Goal: Information Seeking & Learning: Learn about a topic

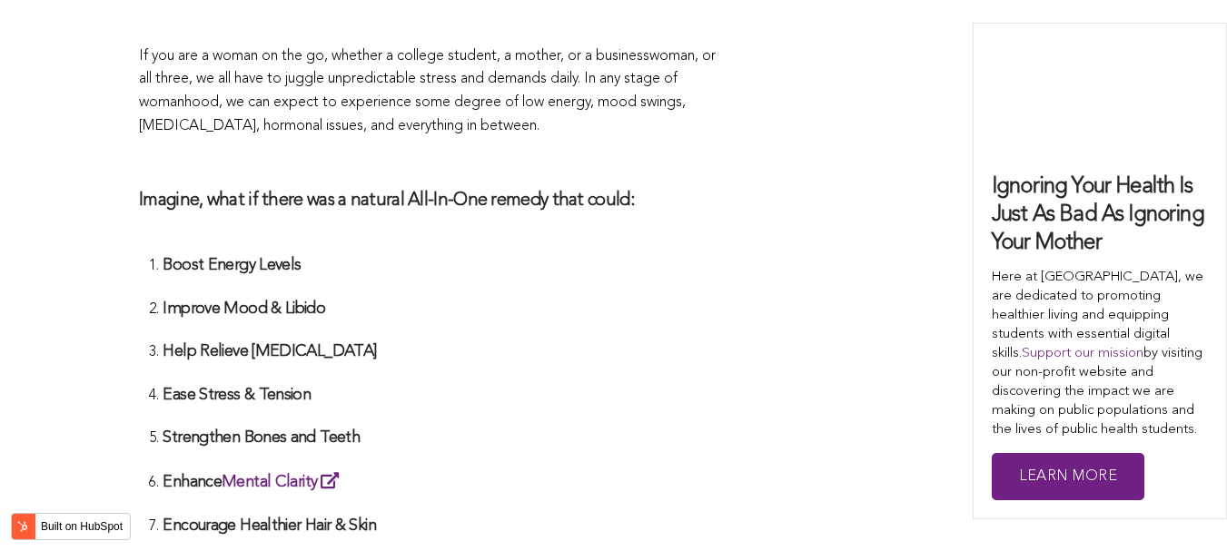
scroll to position [5815, 0]
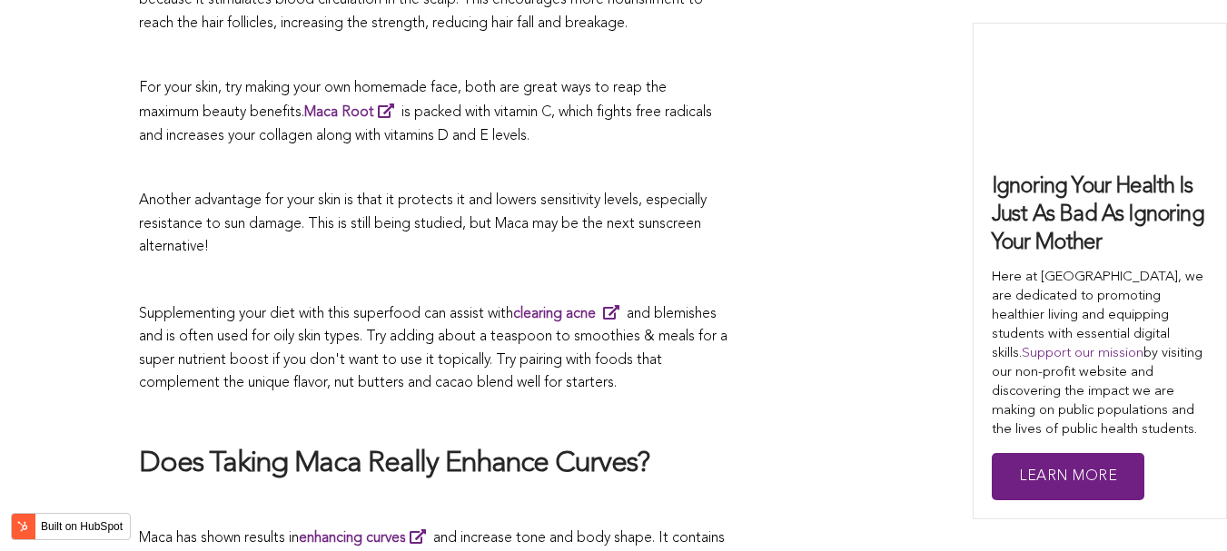
click at [596, 307] on span "Supplementing your diet with this superfood can assist with clearing acne and b…" at bounding box center [433, 349] width 589 height 84
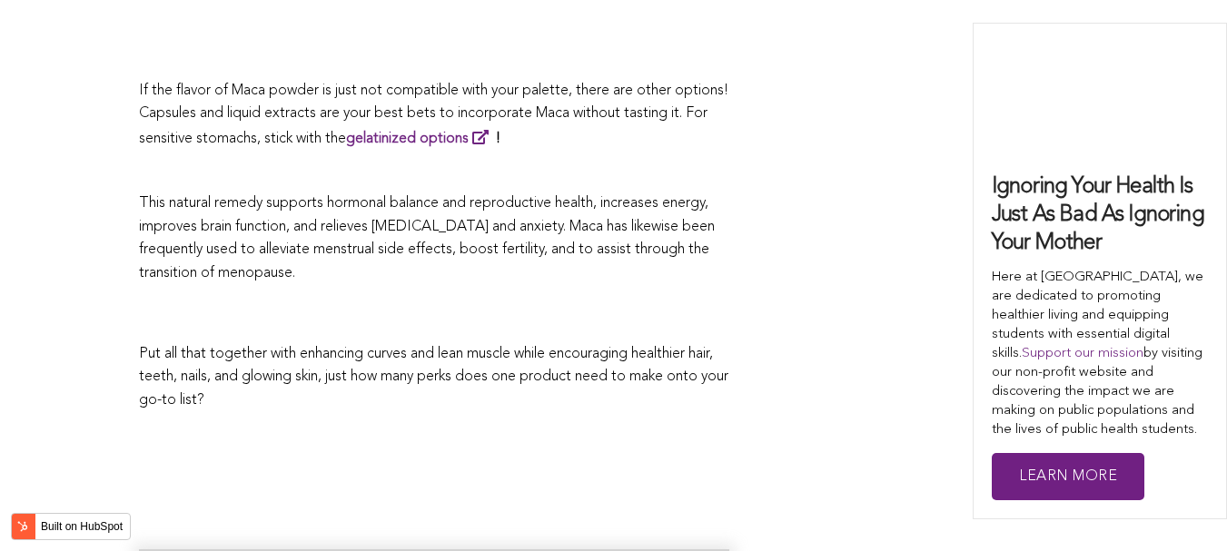
scroll to position [3611, 0]
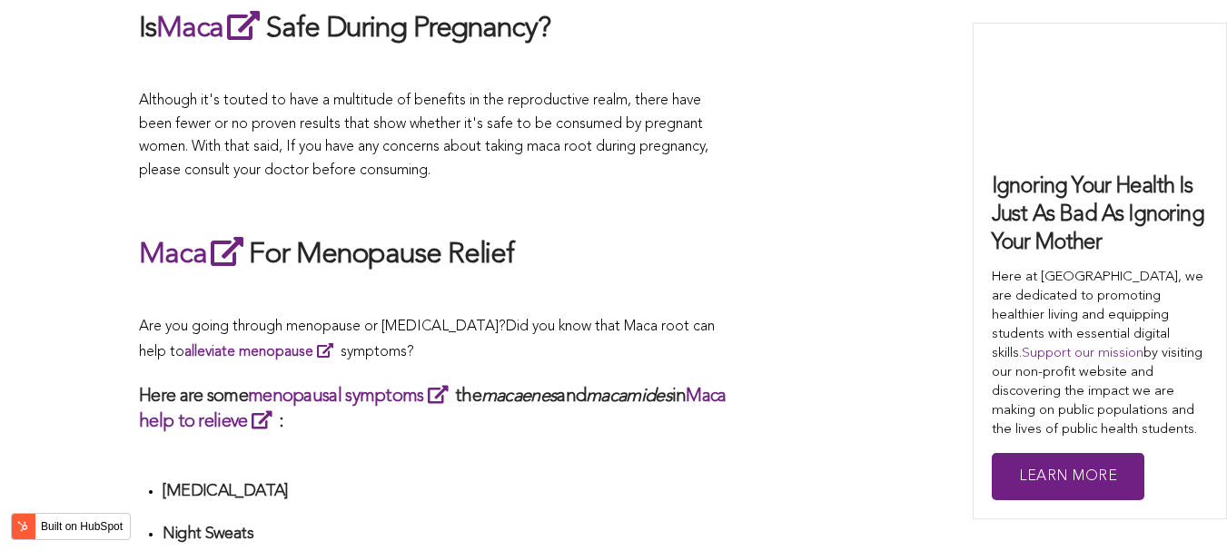
click at [753, 275] on div "CONTRIBUTORS [PERSON_NAME] Share this What Are The Health Benefits of Maca For …" at bounding box center [613, 312] width 949 height 6425
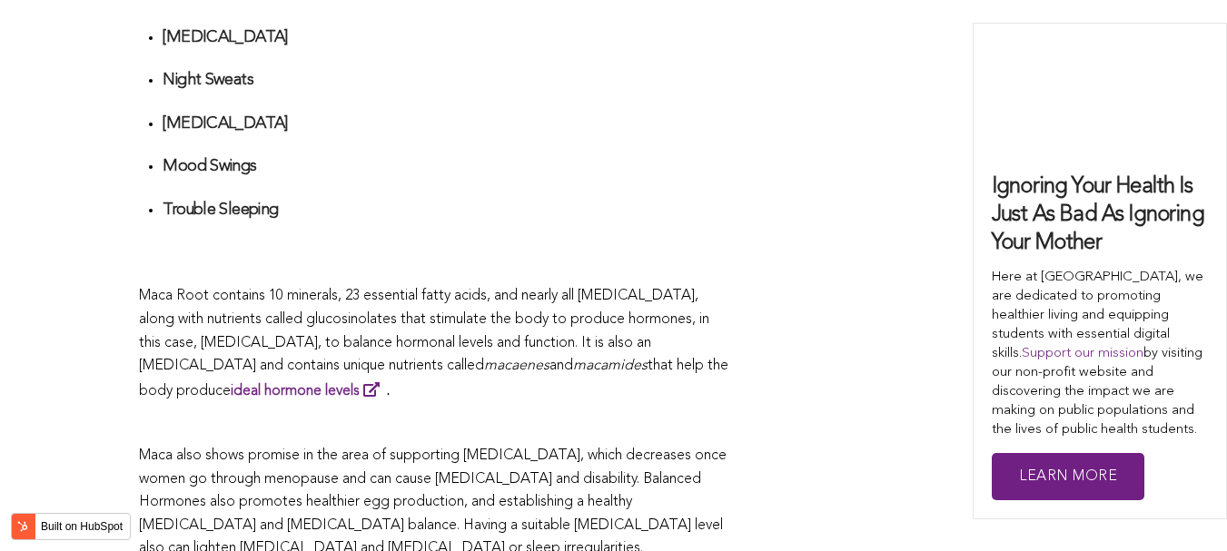
scroll to position [3974, 0]
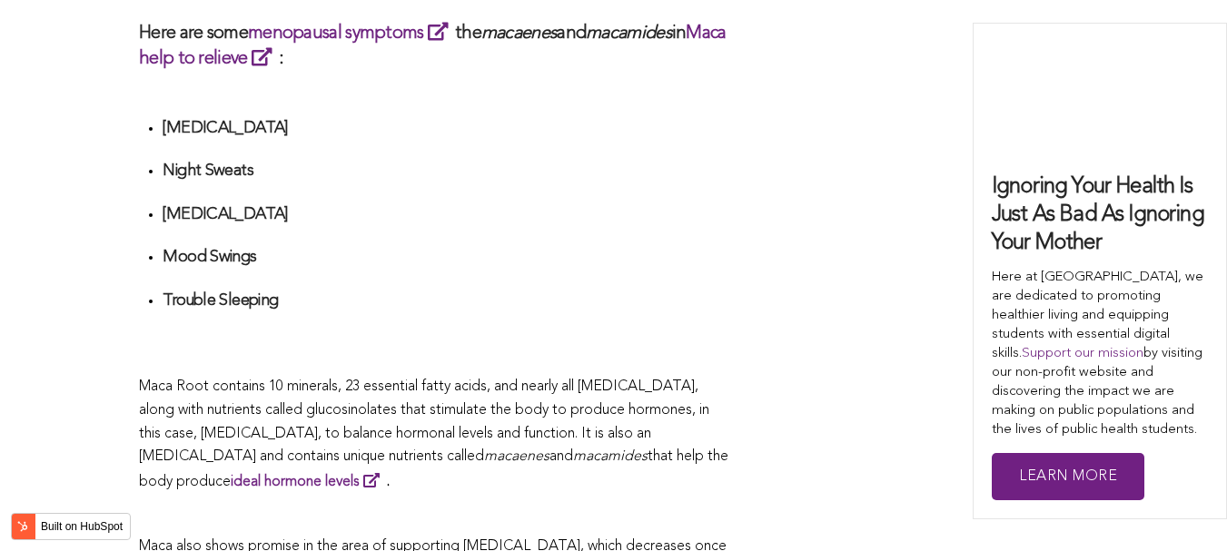
click at [670, 503] on p at bounding box center [434, 515] width 590 height 24
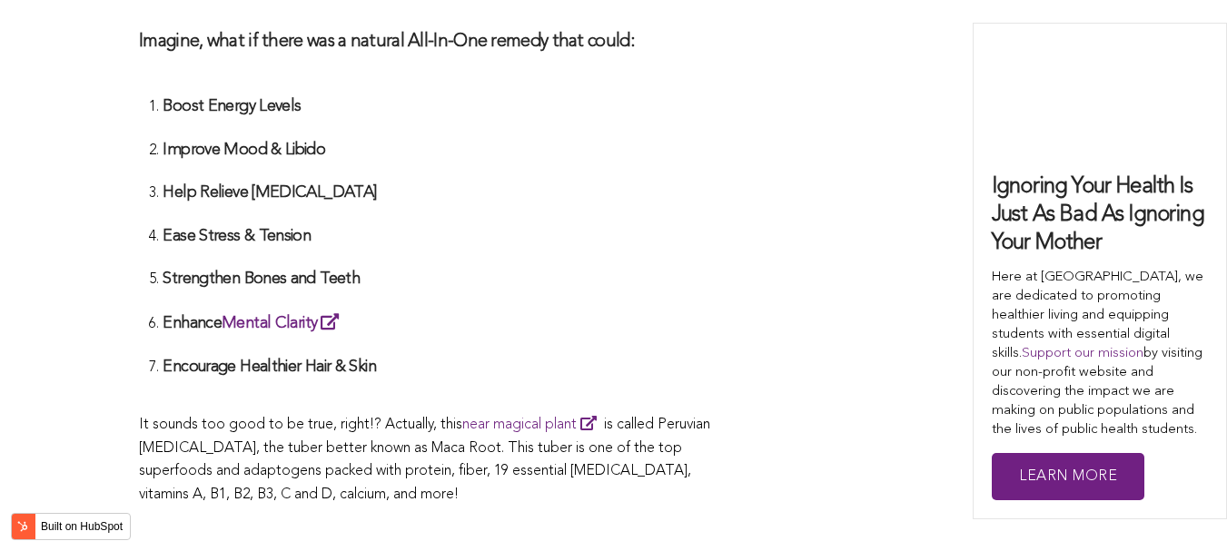
scroll to position [4847, 0]
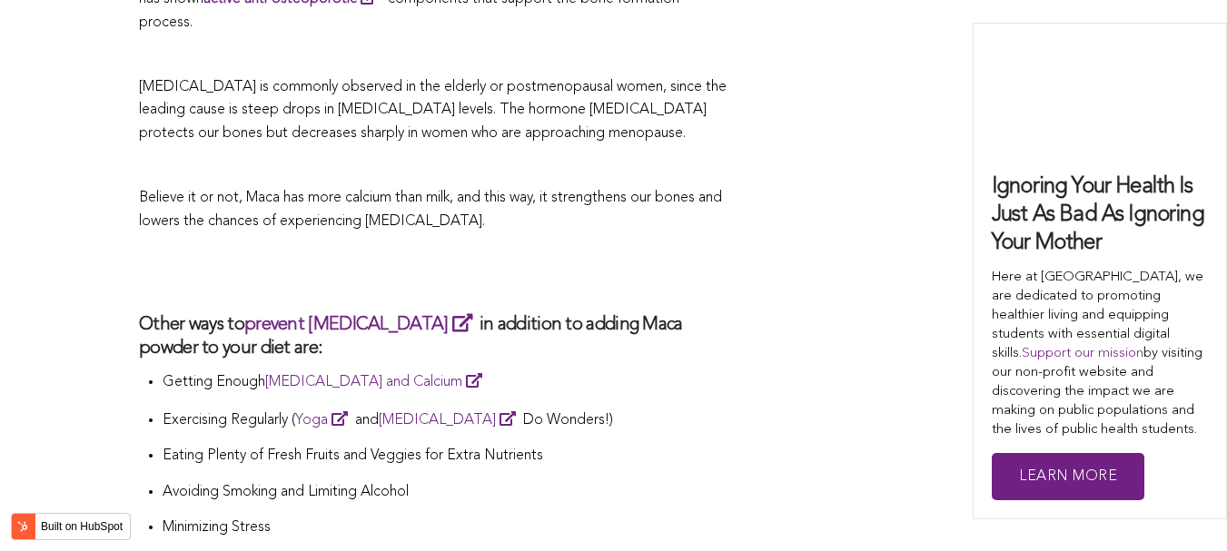
click at [492, 312] on h3 "Other ways to prevent [MEDICAL_DATA] in addition to adding Maca powder to your …" at bounding box center [434, 336] width 590 height 49
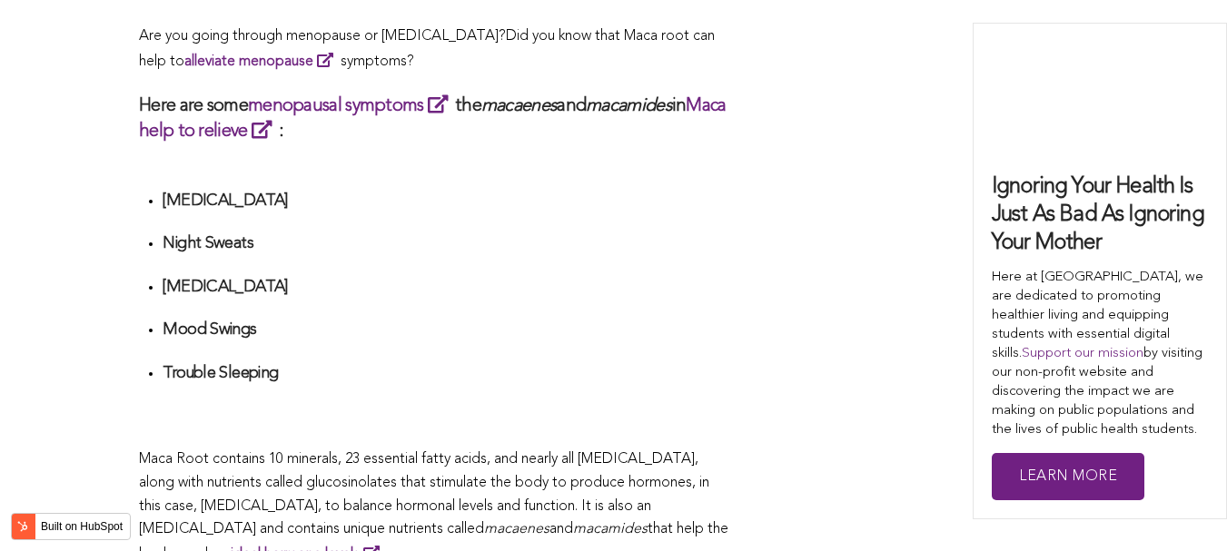
click at [472, 277] on li "[MEDICAL_DATA]" at bounding box center [446, 294] width 567 height 34
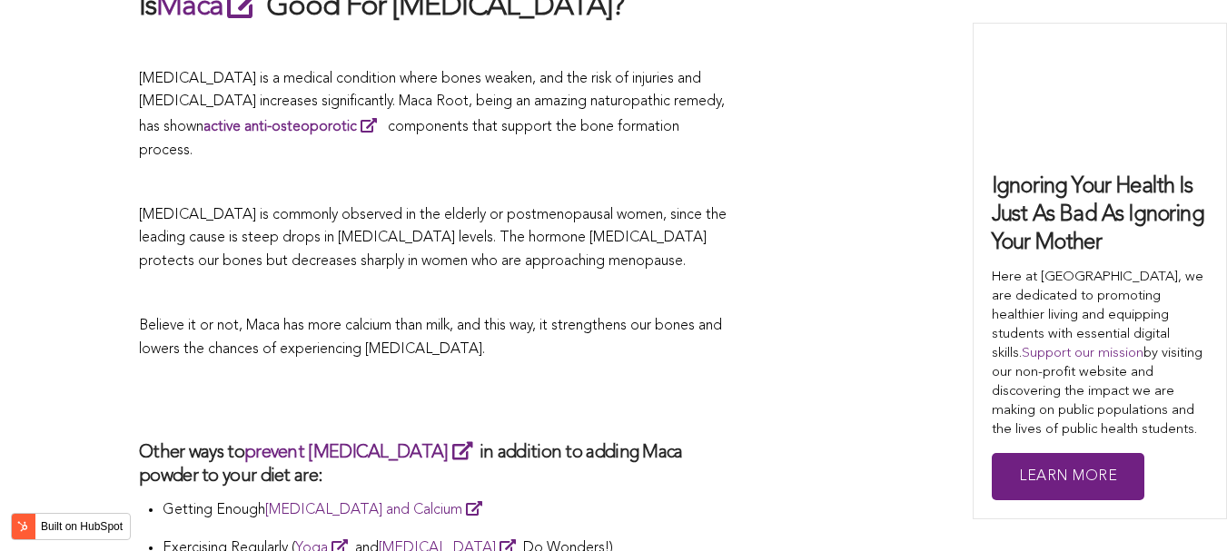
scroll to position [3743, 0]
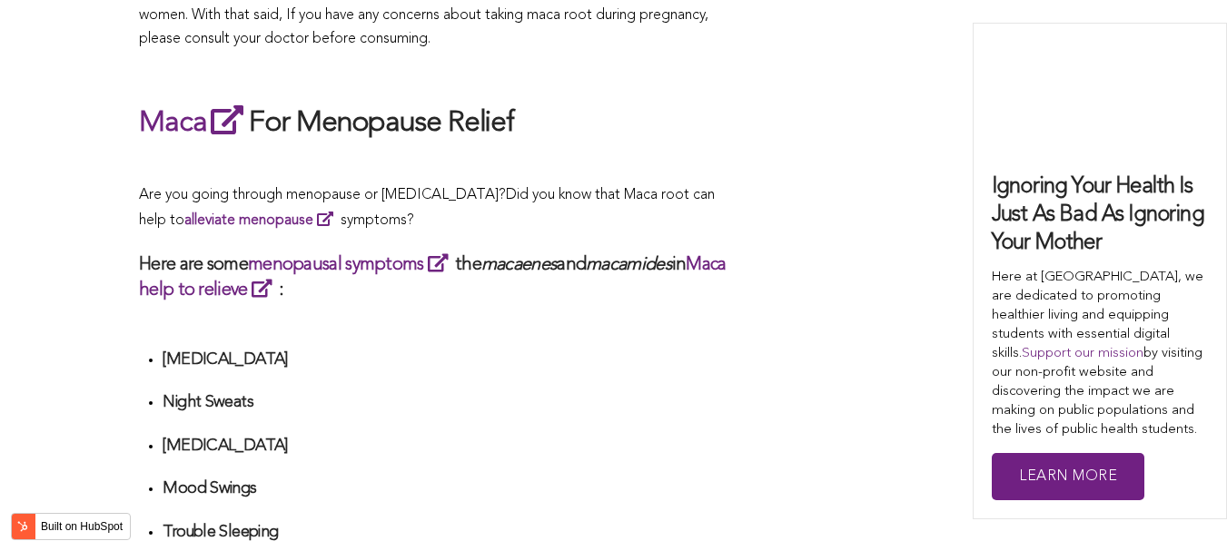
click at [594, 275] on div "What Are The Health Benefits of Maca For Women ? Hi [DEMOGRAPHIC_DATA], have yo…" at bounding box center [434, 302] width 590 height 6184
click at [633, 436] on h4 "[MEDICAL_DATA]" at bounding box center [446, 446] width 567 height 21
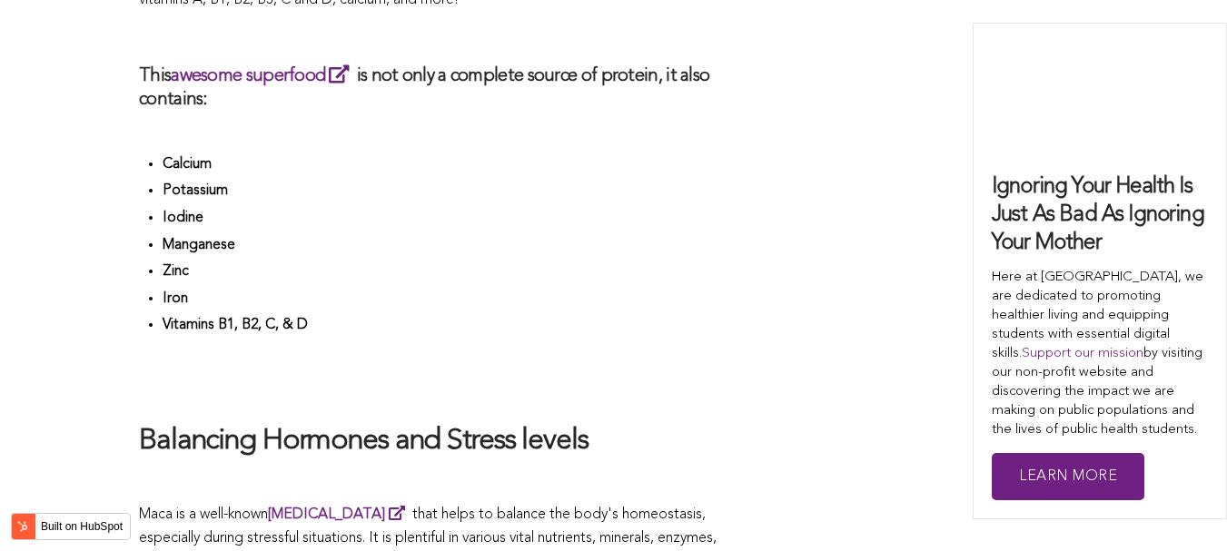
scroll to position [6146, 0]
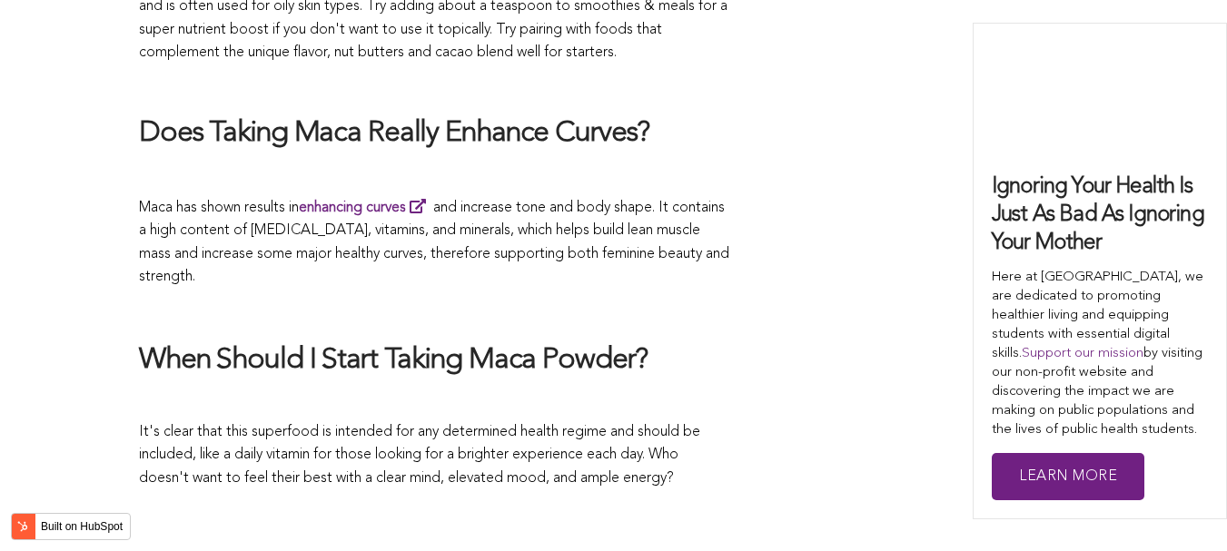
click at [594, 342] on h2 "When Should I Start Taking Maca Powder?" at bounding box center [434, 361] width 590 height 38
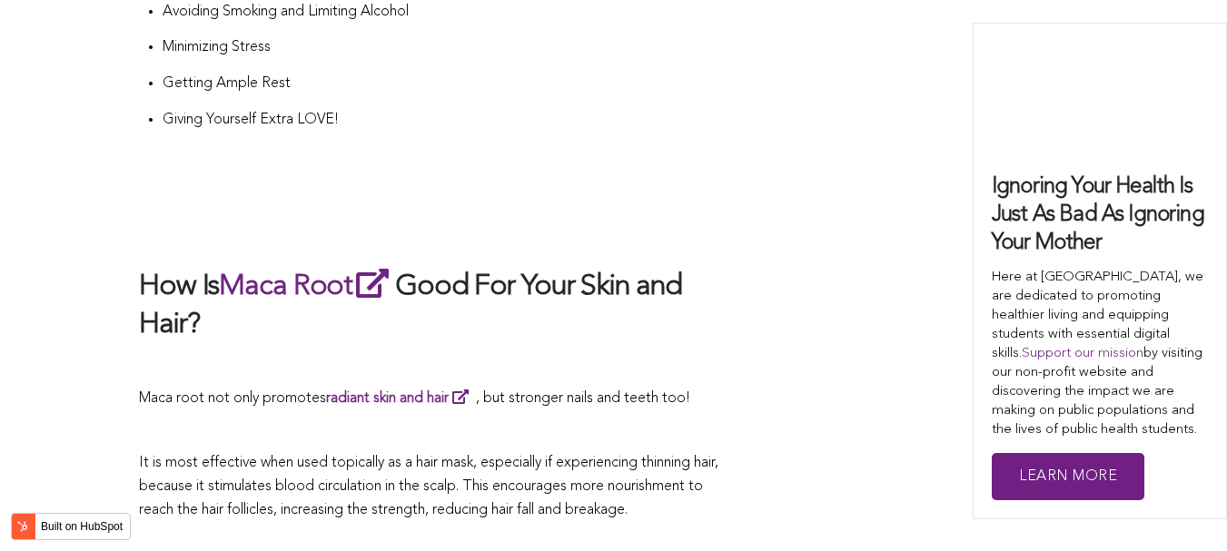
scroll to position [5693, 0]
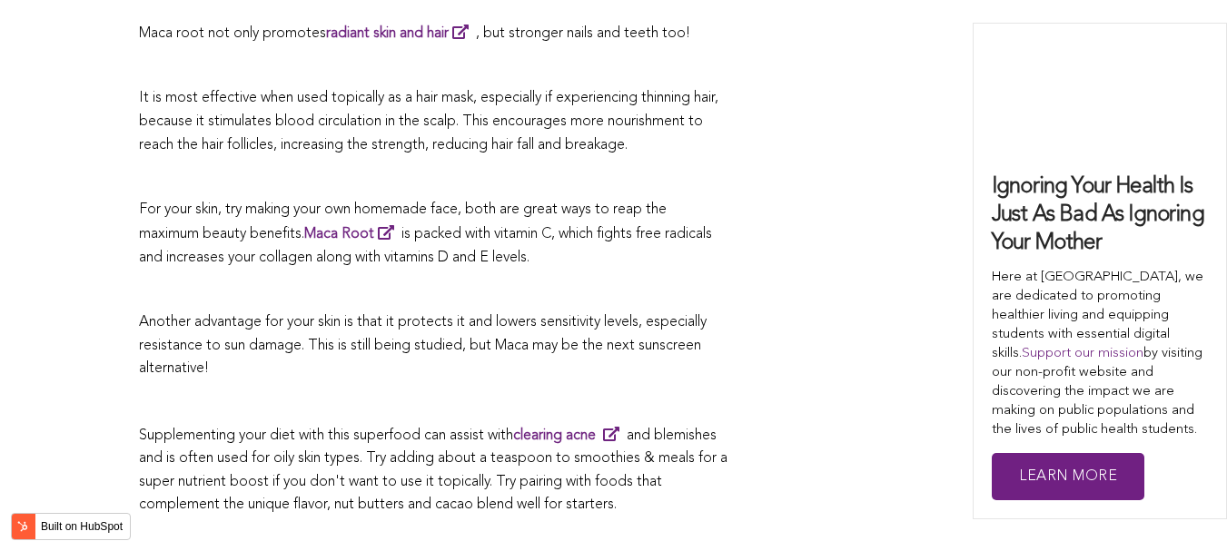
click at [706, 315] on span "Another advantage for your skin is that it protects it and lowers sensitivity l…" at bounding box center [423, 345] width 568 height 61
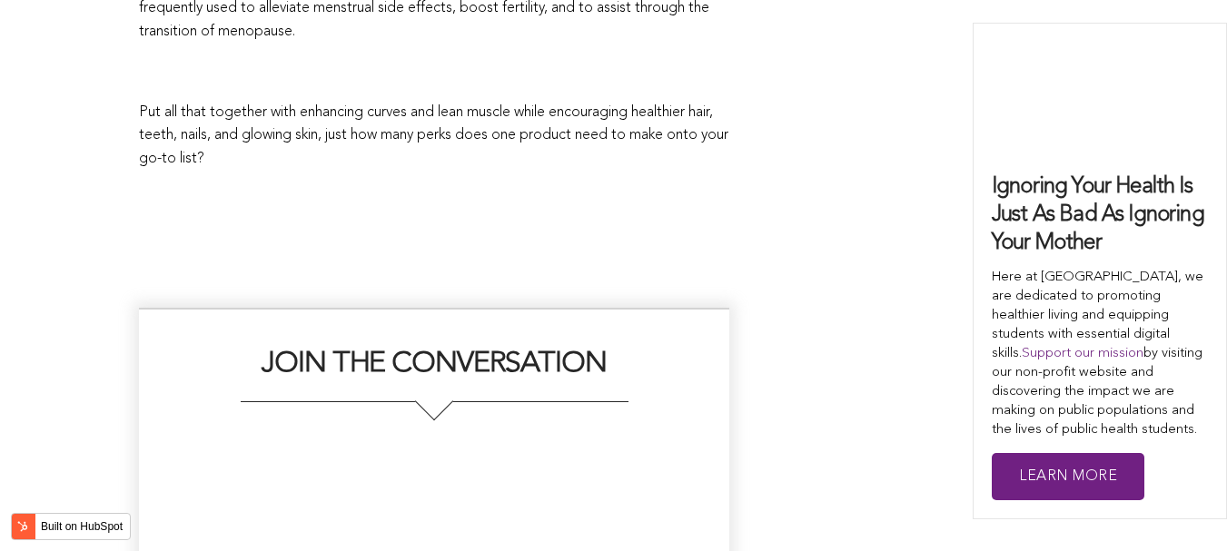
scroll to position [4369, 0]
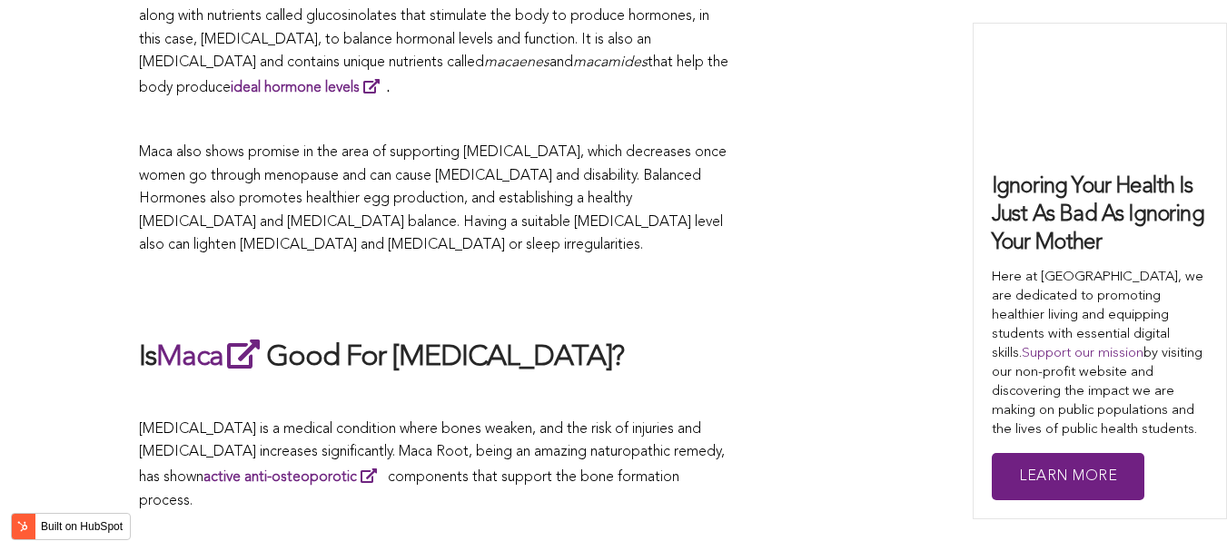
click at [627, 276] on h2 at bounding box center [434, 297] width 590 height 42
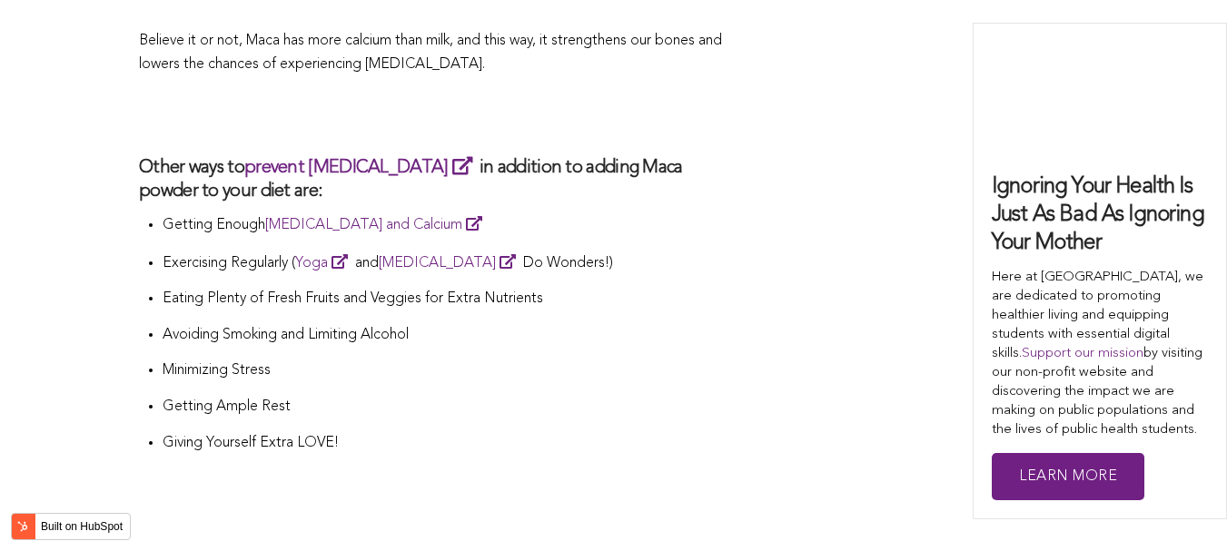
scroll to position [5469, 0]
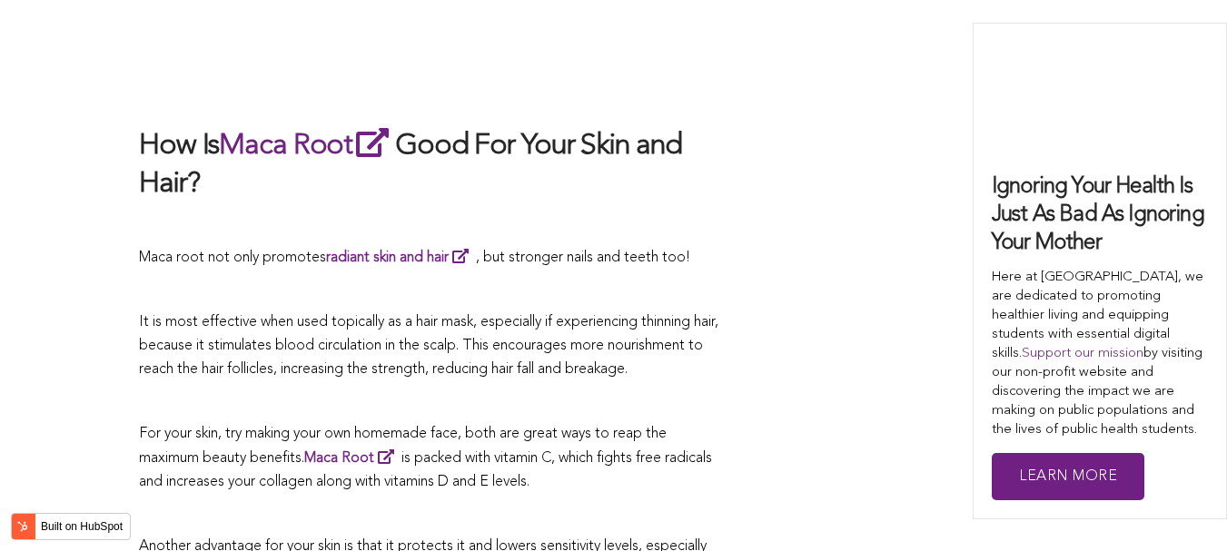
click at [528, 312] on p "It is most effective when used topically as a hair mask, especially if experien…" at bounding box center [434, 347] width 590 height 70
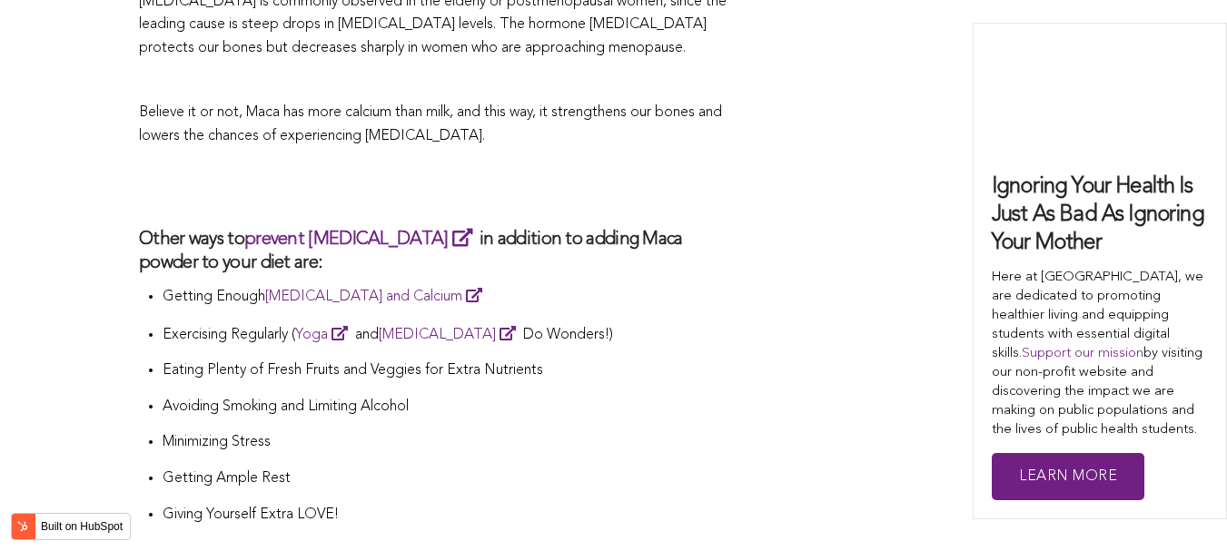
click at [570, 322] on p "Exercising Regularly ( Yoga and [MEDICAL_DATA] Do Wonders!)" at bounding box center [446, 334] width 567 height 25
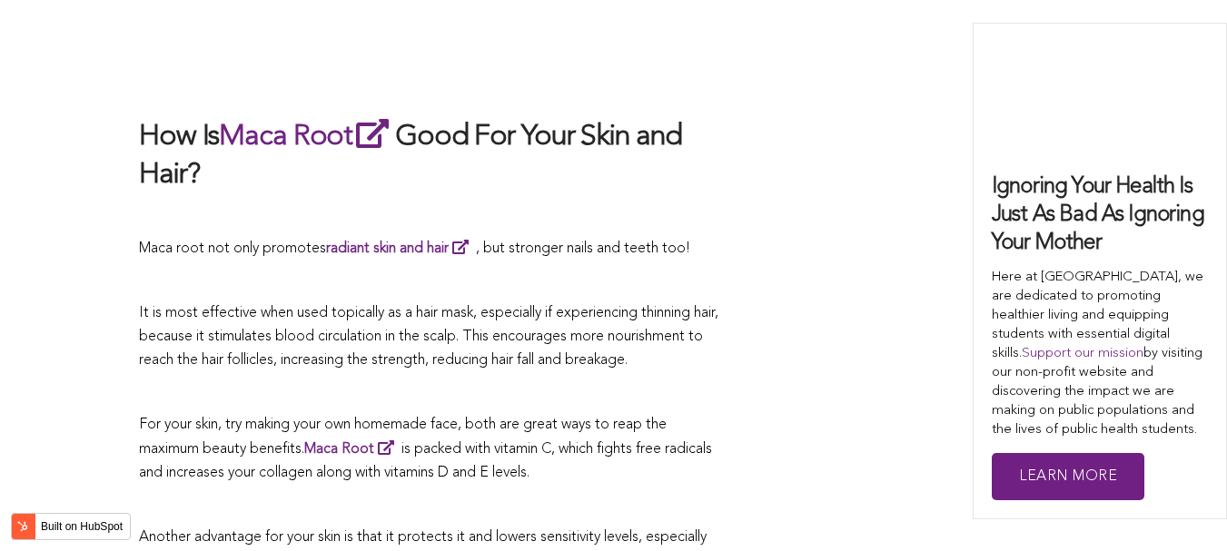
scroll to position [5660, 0]
